Goal: Task Accomplishment & Management: Manage account settings

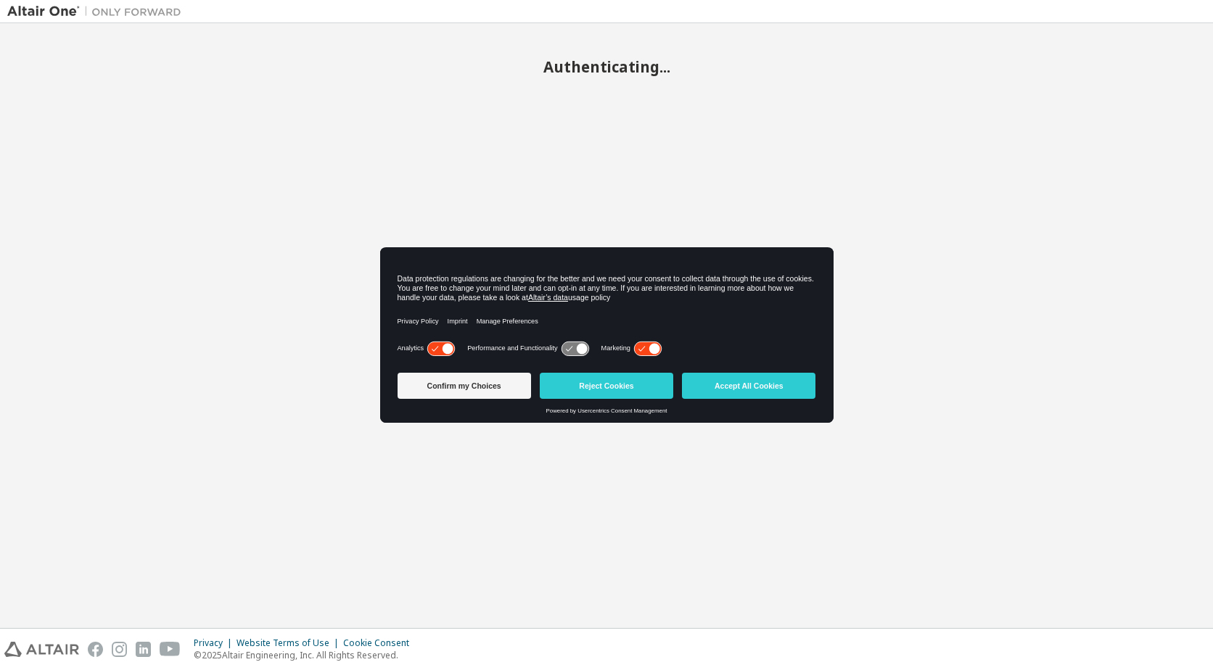
click at [751, 381] on button "Accept All Cookies" at bounding box center [748, 386] width 133 height 26
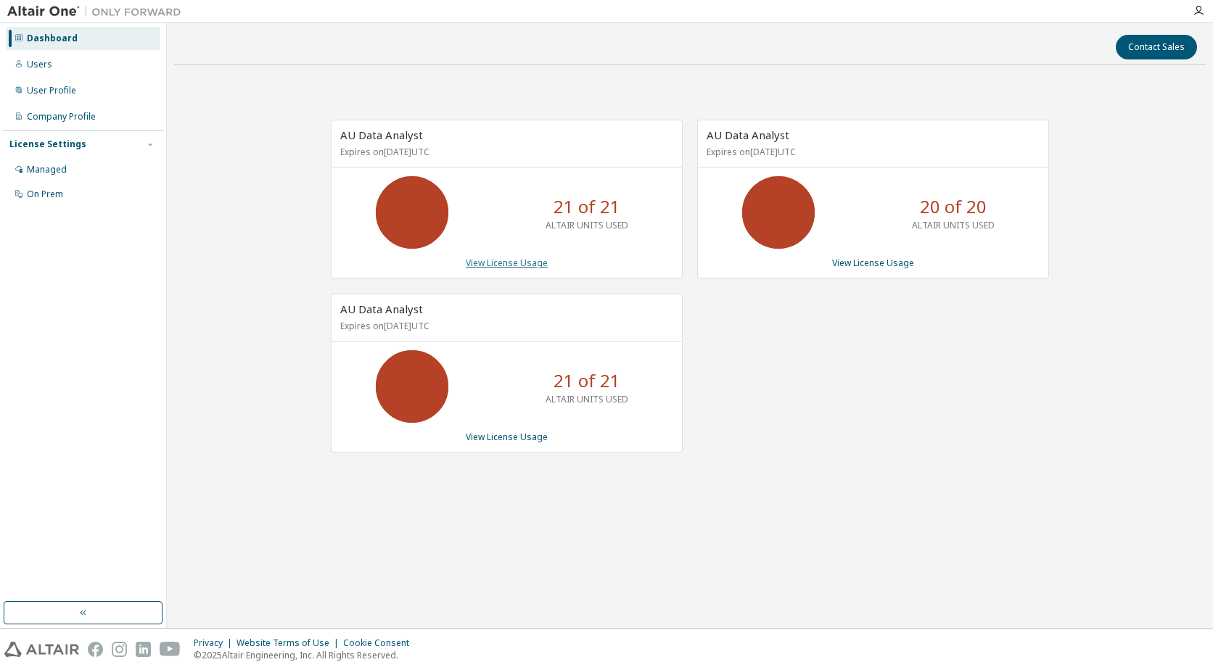
click at [513, 262] on link "View License Usage" at bounding box center [507, 263] width 82 height 12
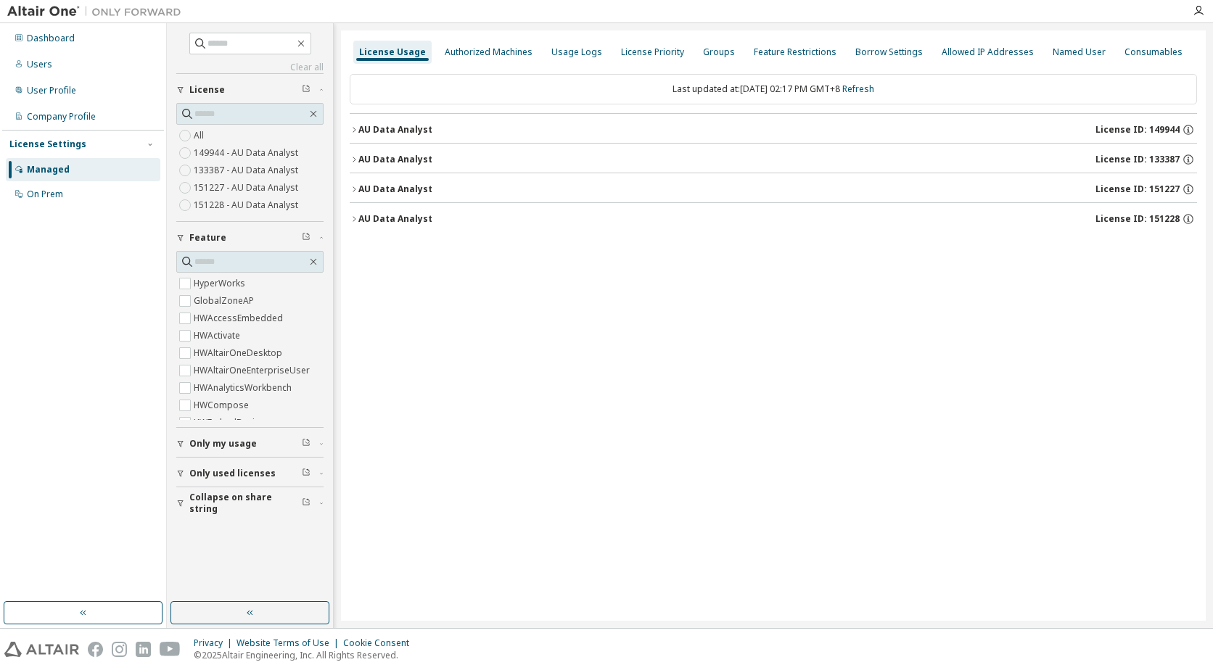
click at [356, 156] on icon "button" at bounding box center [354, 159] width 9 height 9
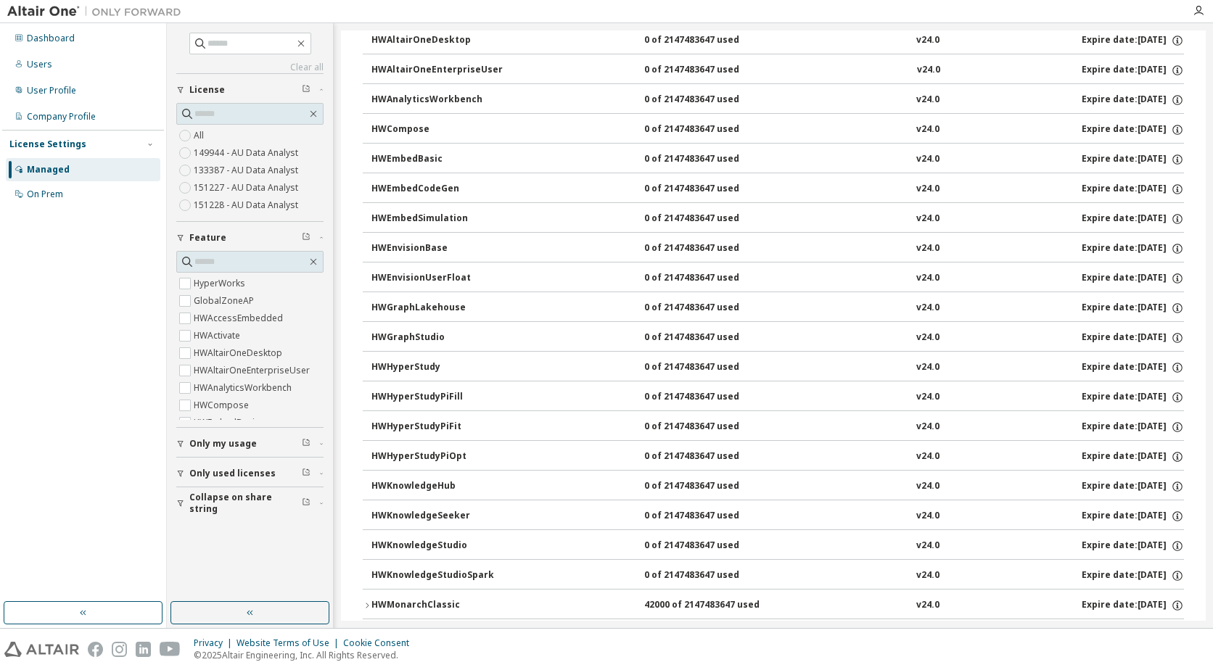
scroll to position [363, 0]
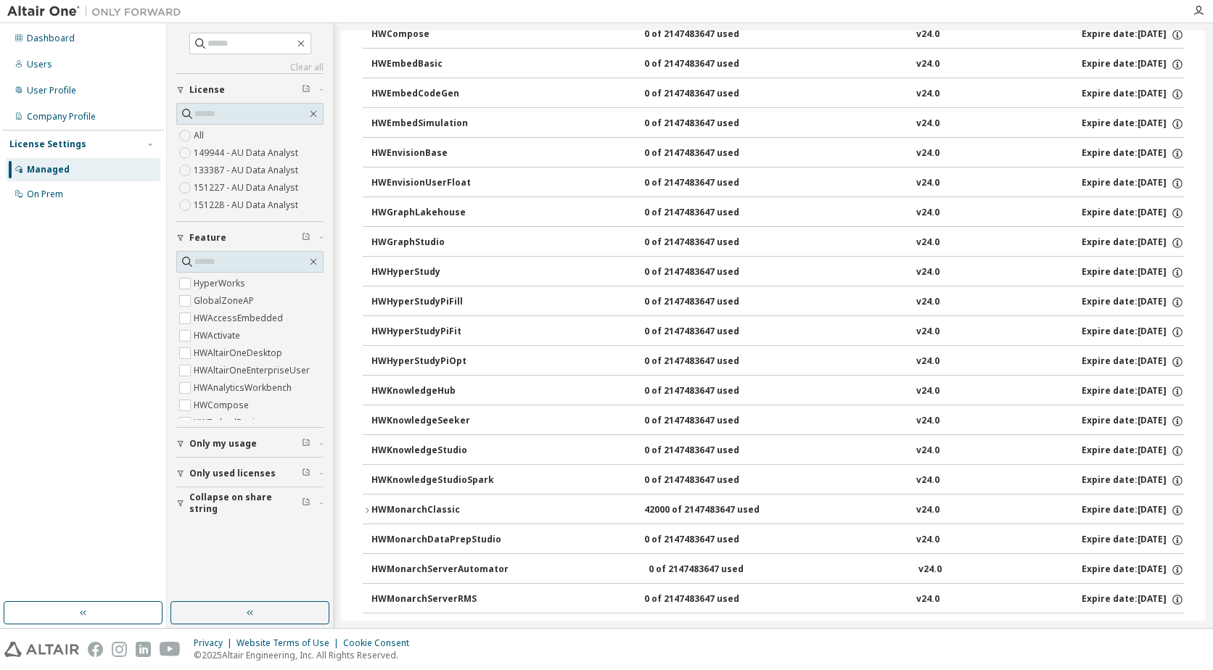
click at [366, 509] on icon "button" at bounding box center [367, 510] width 9 height 9
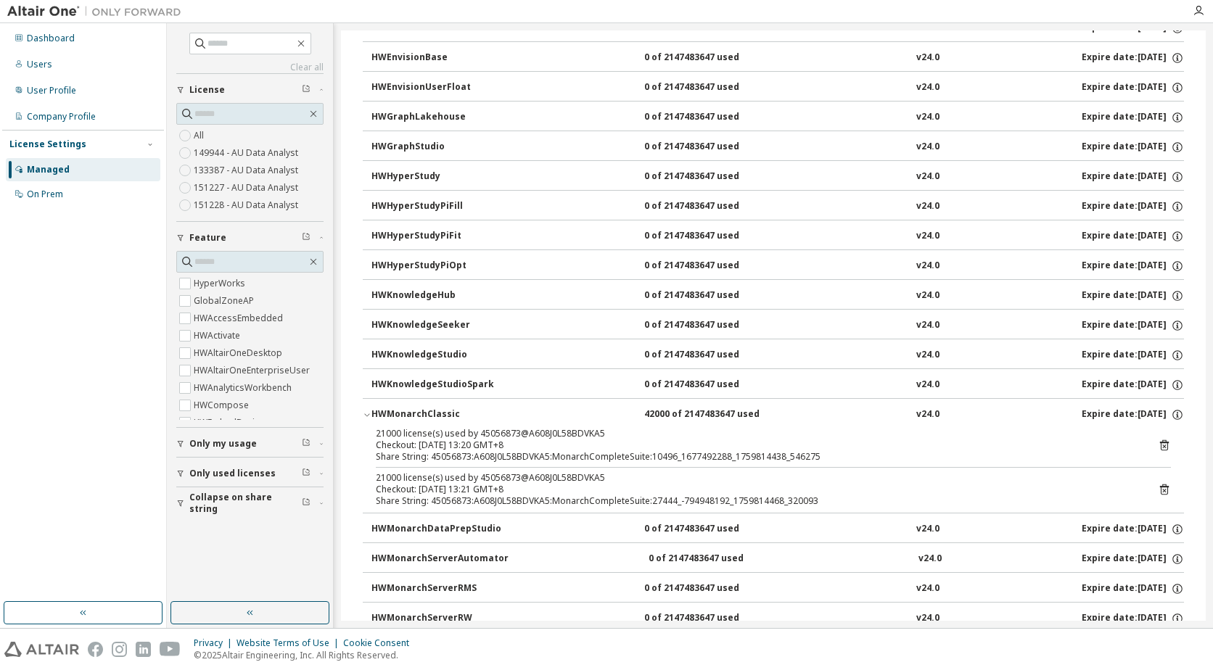
scroll to position [459, 0]
click at [1158, 491] on icon at bounding box center [1164, 488] width 13 height 13
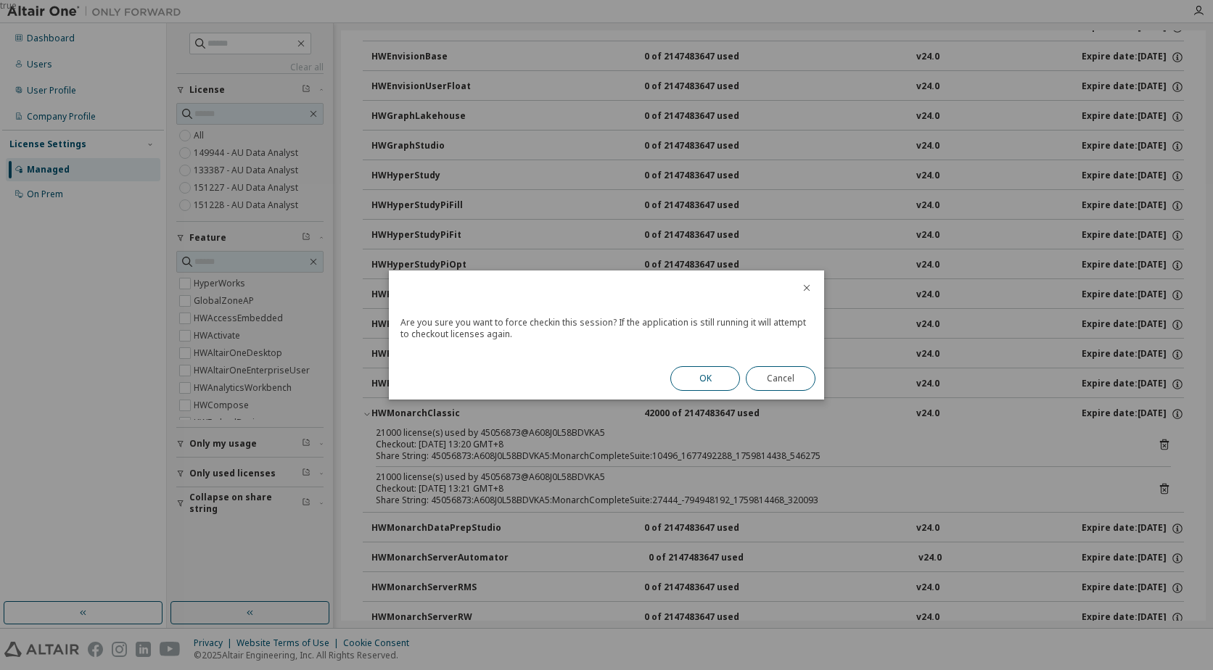
click at [700, 380] on button "OK" at bounding box center [705, 378] width 70 height 25
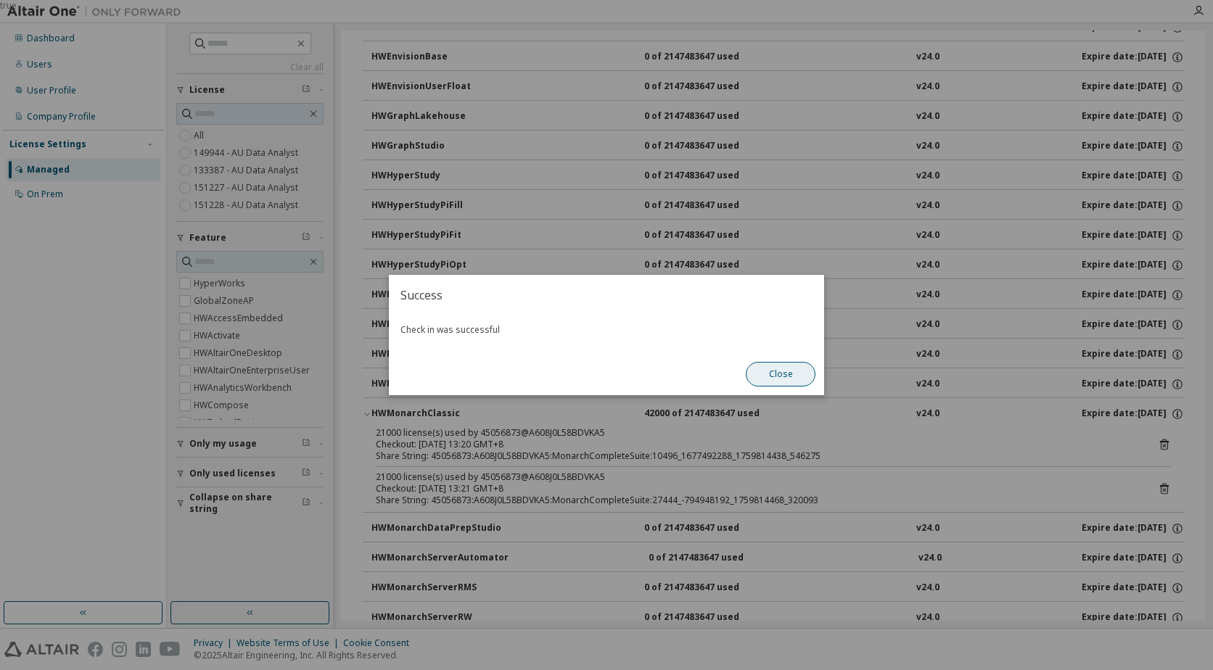
click at [783, 381] on button "Close" at bounding box center [781, 374] width 70 height 25
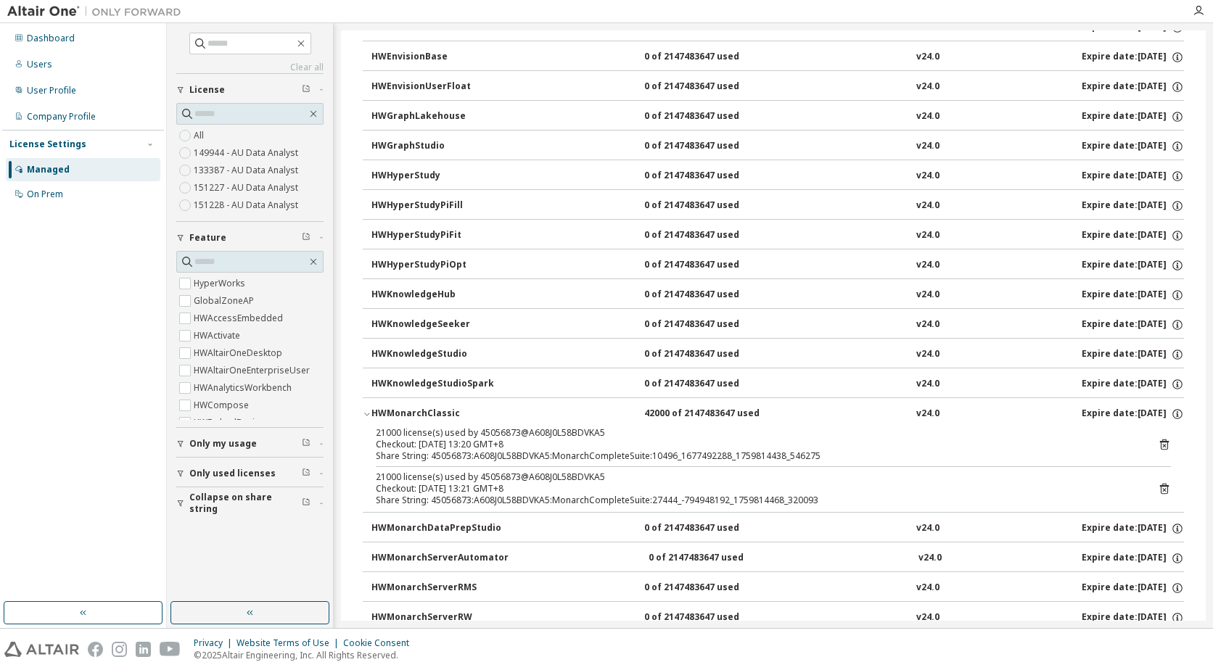
click at [1161, 442] on icon at bounding box center [1164, 445] width 9 height 11
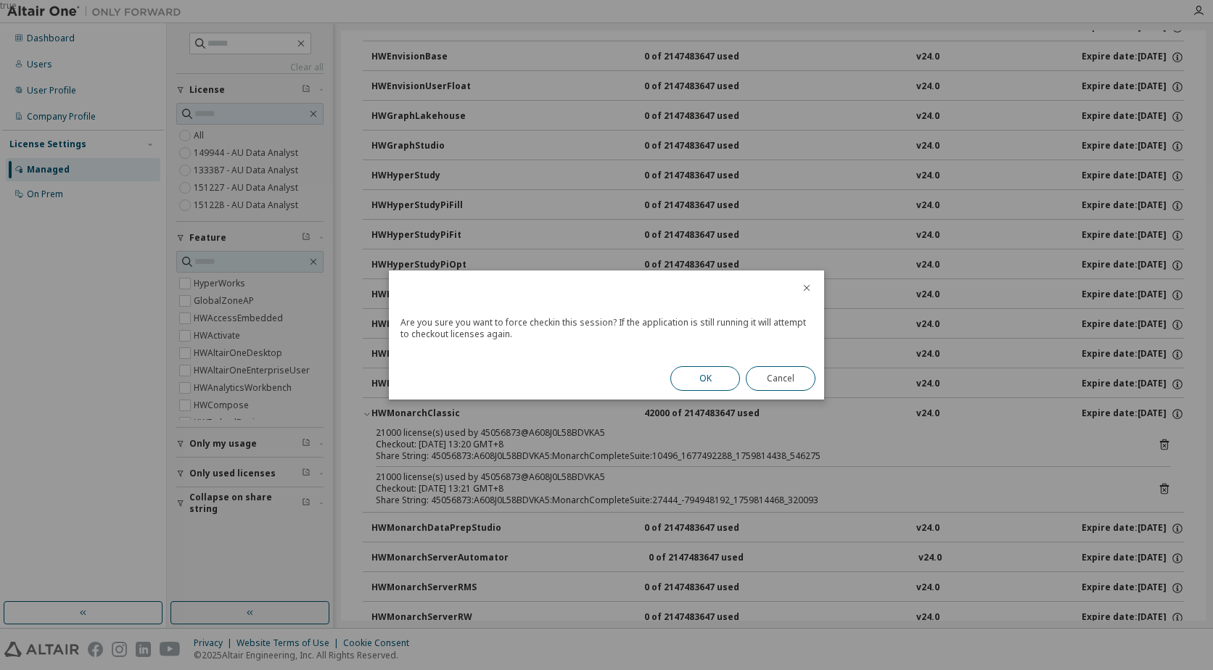
click at [717, 379] on button "OK" at bounding box center [705, 378] width 70 height 25
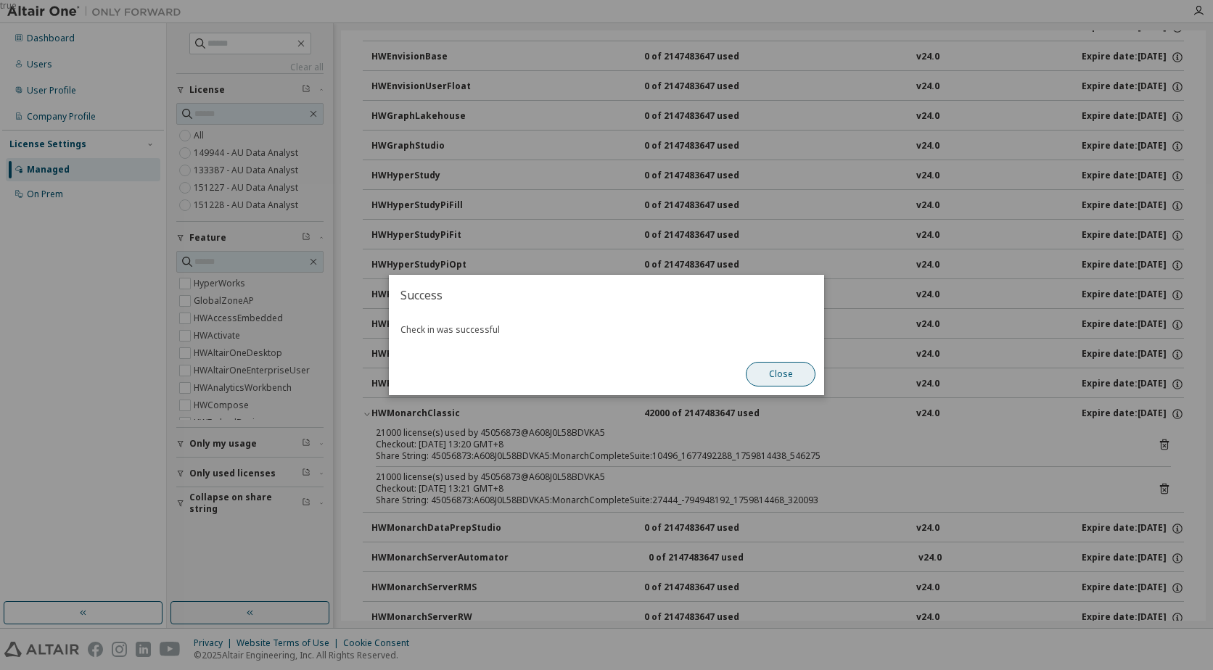
click at [768, 376] on button "Close" at bounding box center [781, 374] width 70 height 25
